Goal: Task Accomplishment & Management: Complete application form

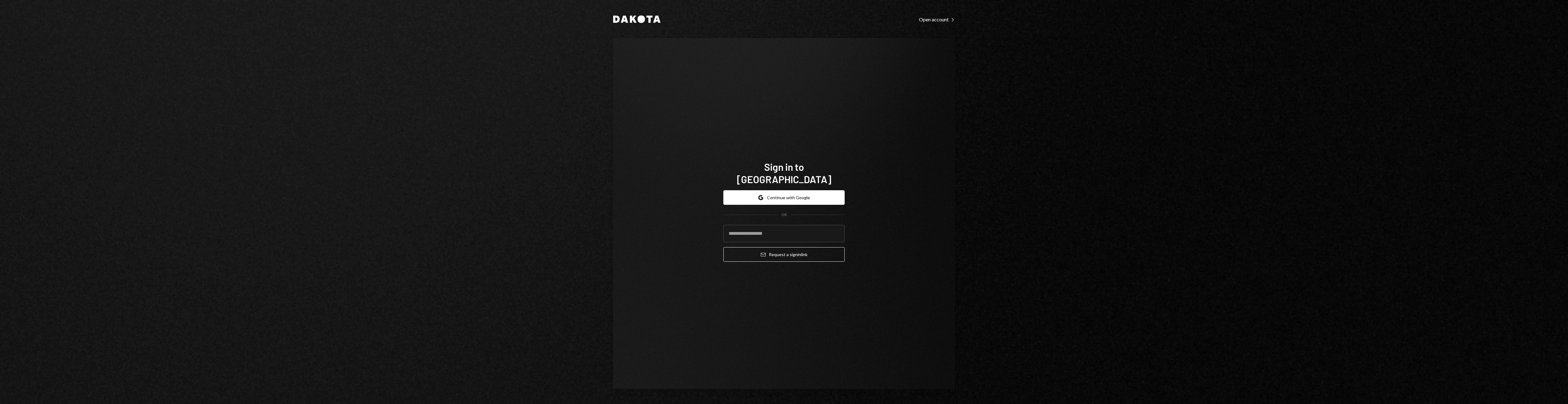
drag, startPoint x: 673, startPoint y: 16, endPoint x: 584, endPoint y: 17, distance: 89.0
click at [584, 17] on div "Dakota Open account Right Caret Sign in to [GEOGRAPHIC_DATA] Google Continue wi…" at bounding box center [784, 202] width 1568 height 404
click at [586, 17] on div "Dakota Open account Right Caret Sign in to [GEOGRAPHIC_DATA] Google Continue wi…" at bounding box center [784, 202] width 1568 height 404
click at [775, 20] on div "Open account Right Caret" at bounding box center [937, 19] width 36 height 6
click at [775, 20] on div "Sign in Right Caret" at bounding box center [945, 19] width 20 height 6
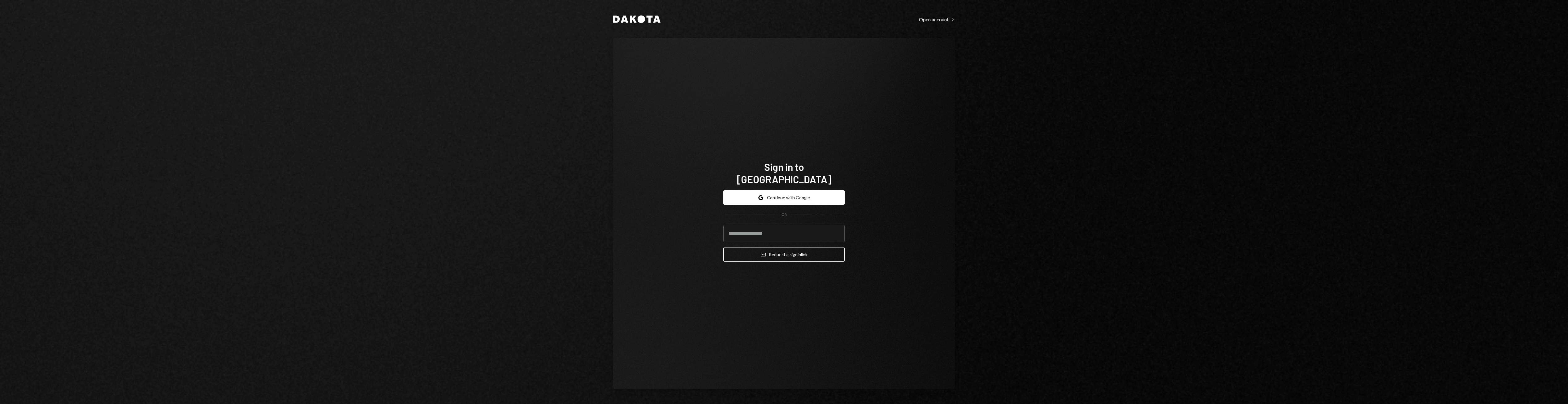
click at [775, 20] on div "Open account Right Caret" at bounding box center [937, 19] width 36 height 6
drag, startPoint x: 817, startPoint y: 173, endPoint x: 724, endPoint y: 176, distance: 93.0
click at [724, 176] on h1 "Open a Dakota account" at bounding box center [783, 173] width 121 height 12
drag, startPoint x: 724, startPoint y: 176, endPoint x: 824, endPoint y: 175, distance: 100.0
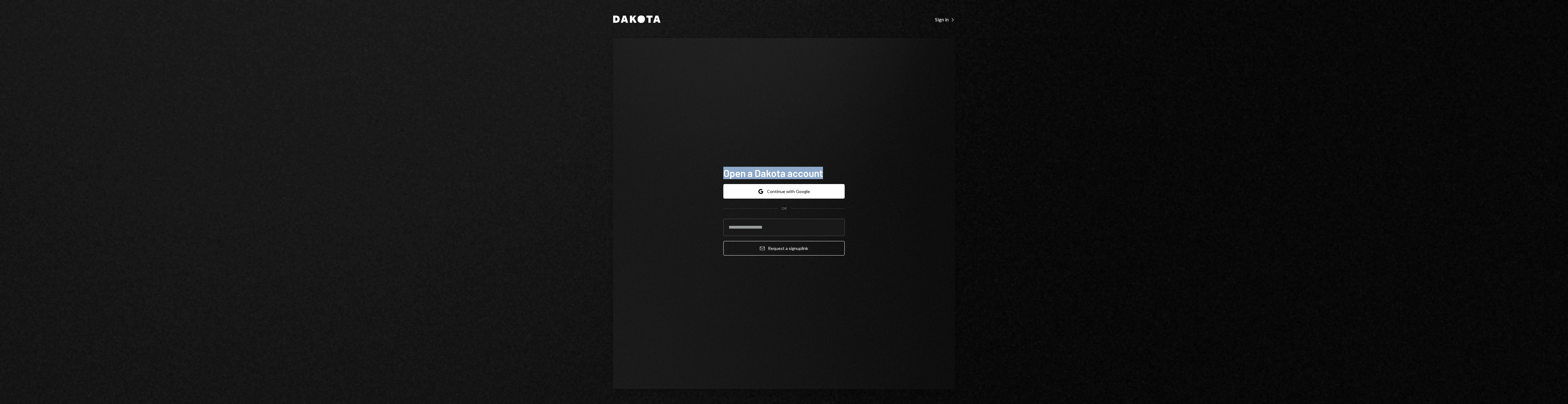
click at [775, 175] on h1 "Open a Dakota account" at bounding box center [783, 173] width 121 height 12
